Goal: Task Accomplishment & Management: Manage account settings

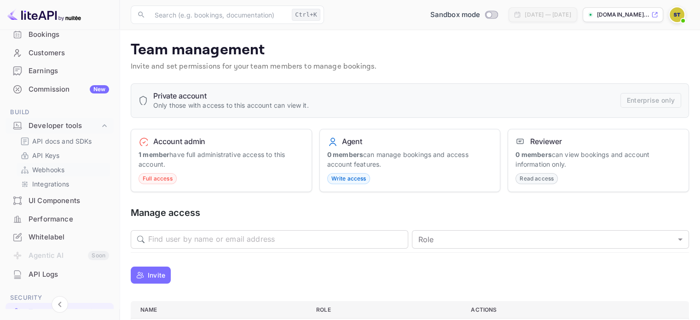
scroll to position [53, 0]
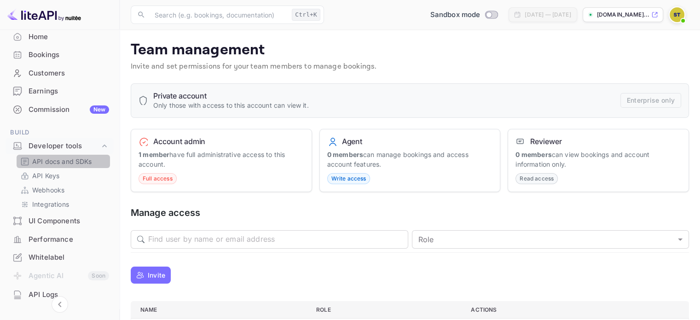
click at [68, 158] on p "API docs and SDKs" at bounding box center [62, 162] width 60 height 10
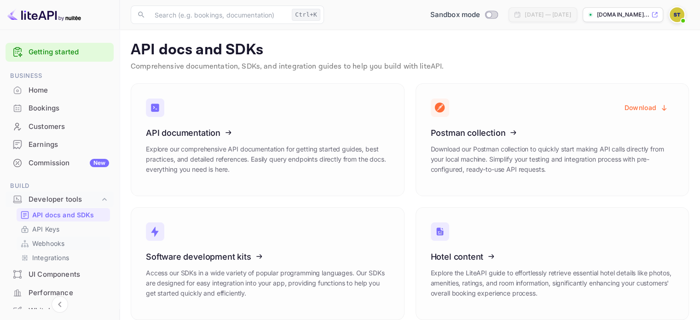
click at [41, 237] on div "Webhooks" at bounding box center [63, 243] width 93 height 13
click at [42, 227] on p "API Keys" at bounding box center [45, 229] width 27 height 10
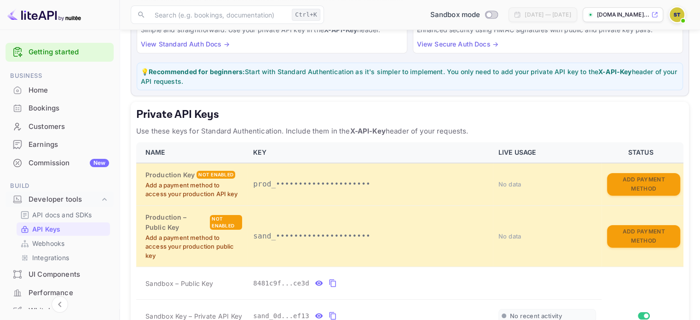
scroll to position [184, 0]
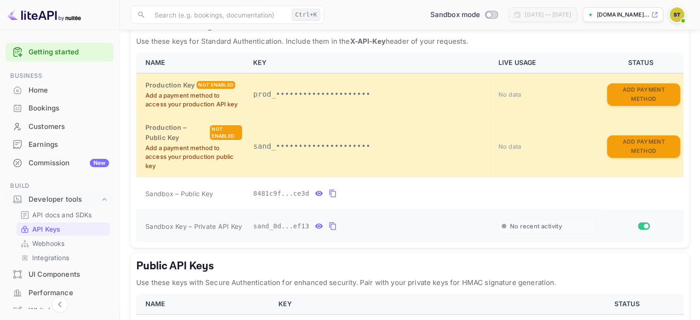
click at [330, 221] on icon "private api keys table" at bounding box center [333, 226] width 8 height 11
